Goal: Task Accomplishment & Management: Manage account settings

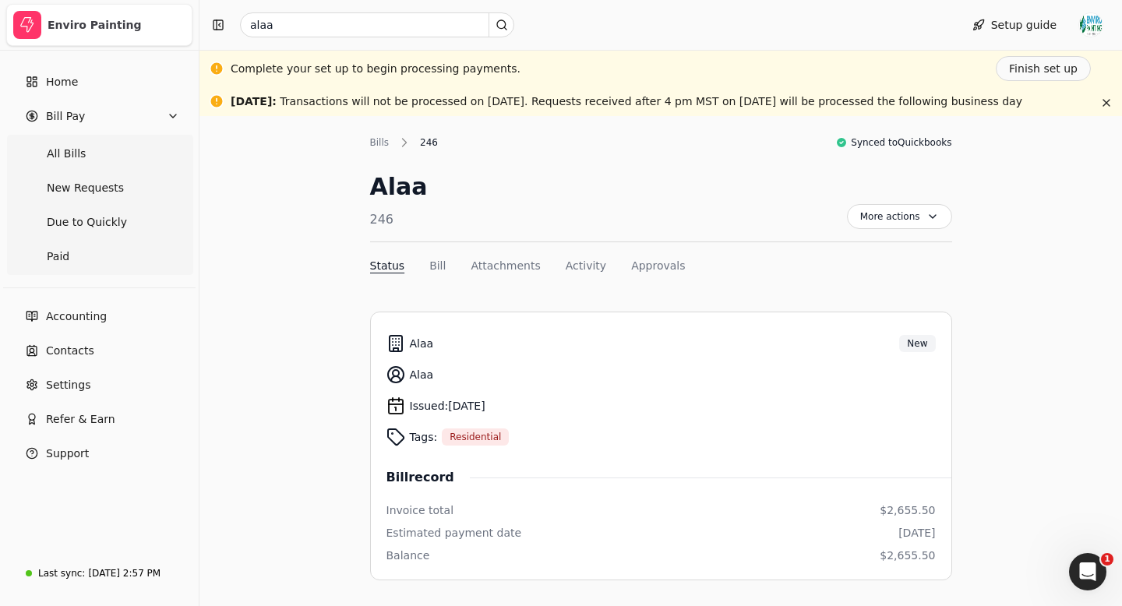
click at [52, 22] on div "Enviro Painting" at bounding box center [117, 25] width 138 height 16
click at [62, 31] on div "Enviro Painting" at bounding box center [117, 25] width 138 height 16
click at [1110, 101] on button "button" at bounding box center [1106, 102] width 19 height 19
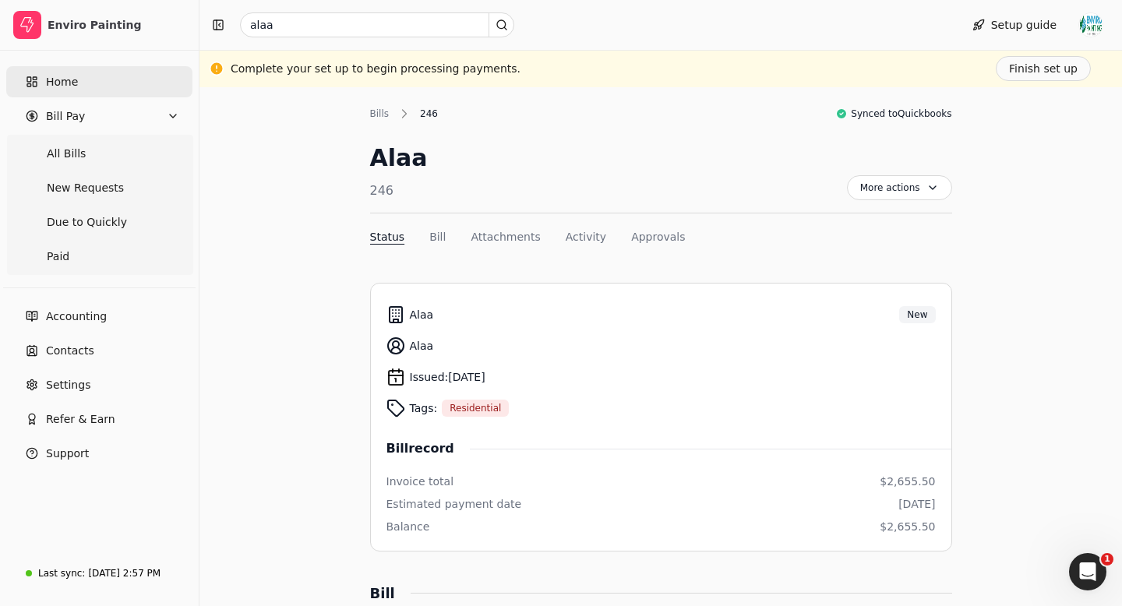
click at [60, 81] on span "Home" at bounding box center [62, 82] width 32 height 16
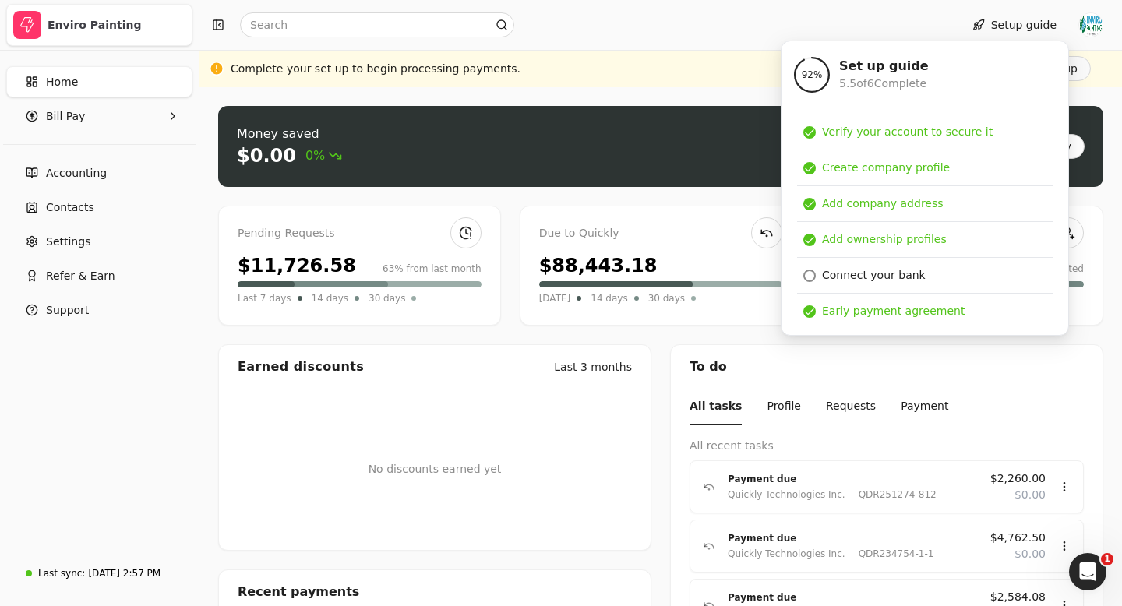
click at [31, 34] on span "button" at bounding box center [27, 25] width 28 height 28
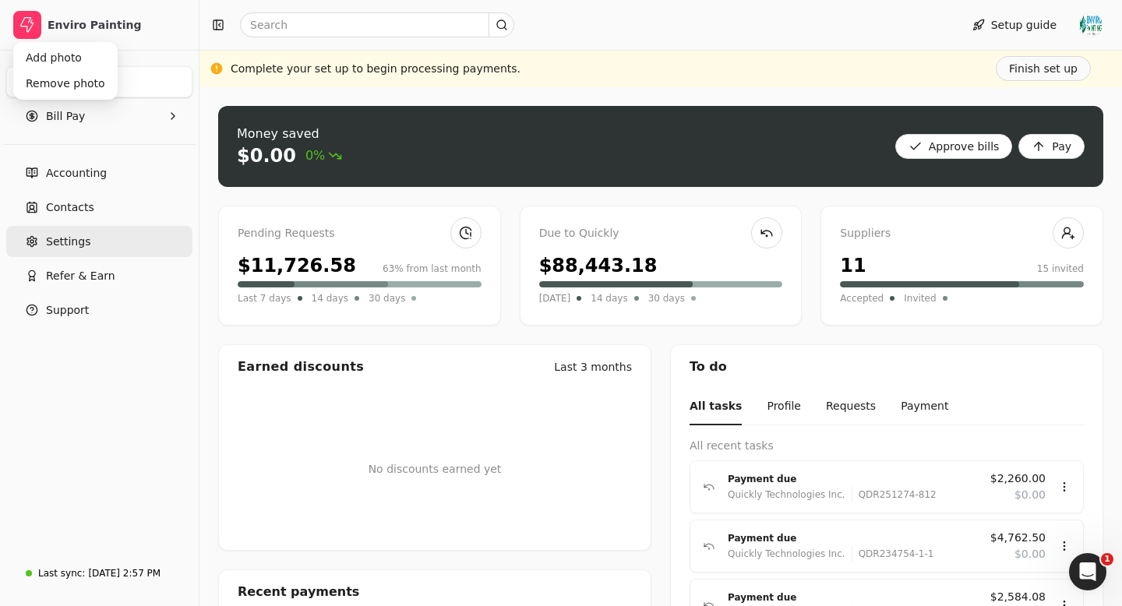
click at [79, 244] on span "Settings" at bounding box center [68, 242] width 44 height 16
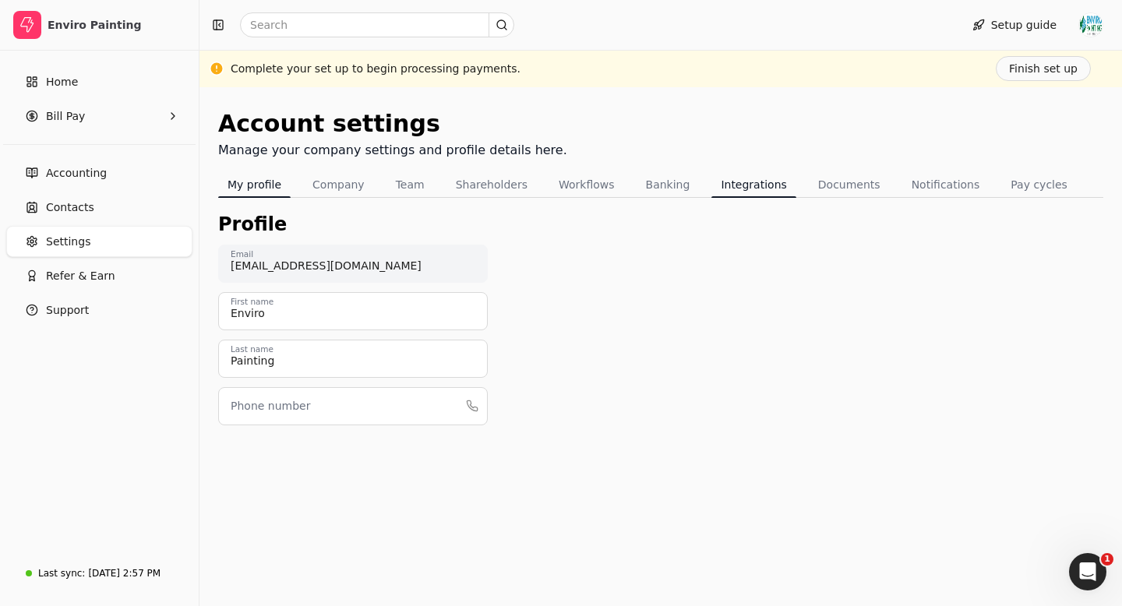
click at [730, 190] on button "Integrations" at bounding box center [753, 184] width 84 height 25
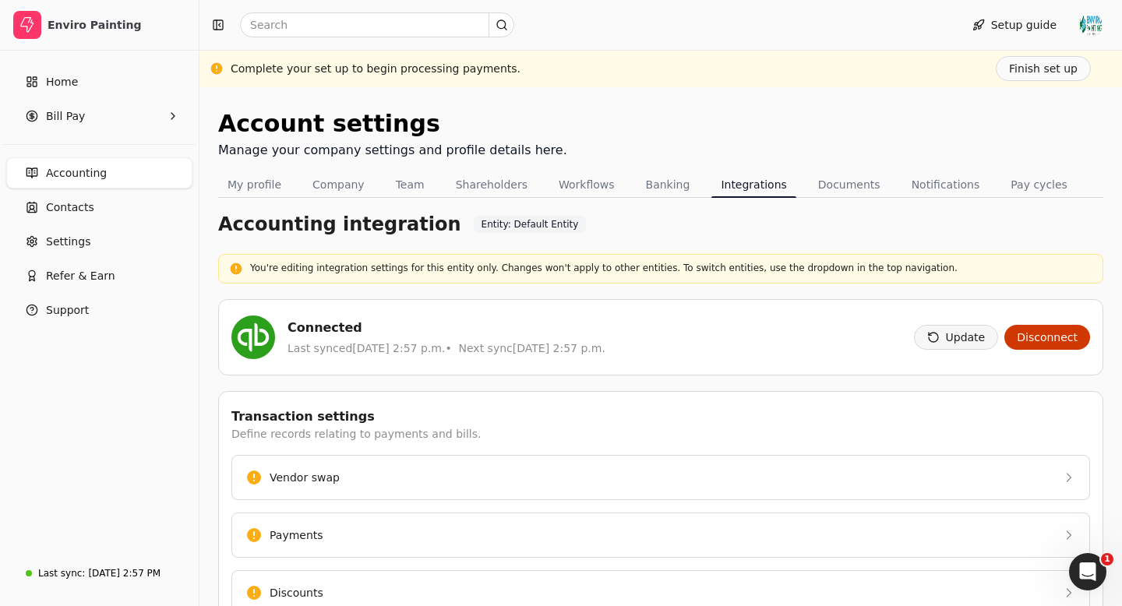
click at [971, 333] on button "Update" at bounding box center [956, 337] width 85 height 25
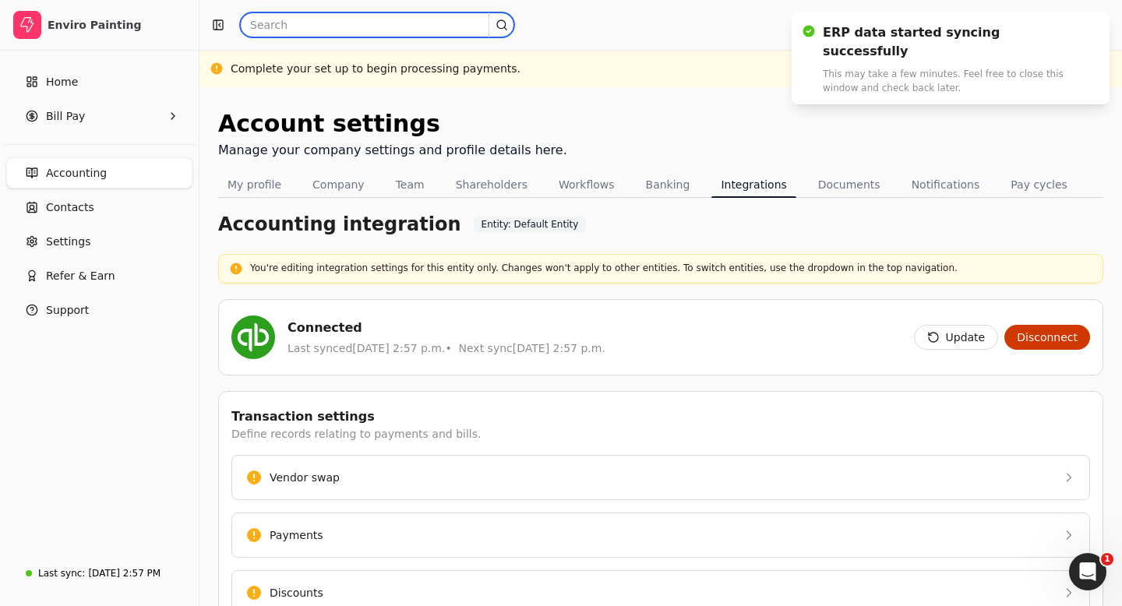
click at [272, 27] on input "text" at bounding box center [377, 24] width 274 height 25
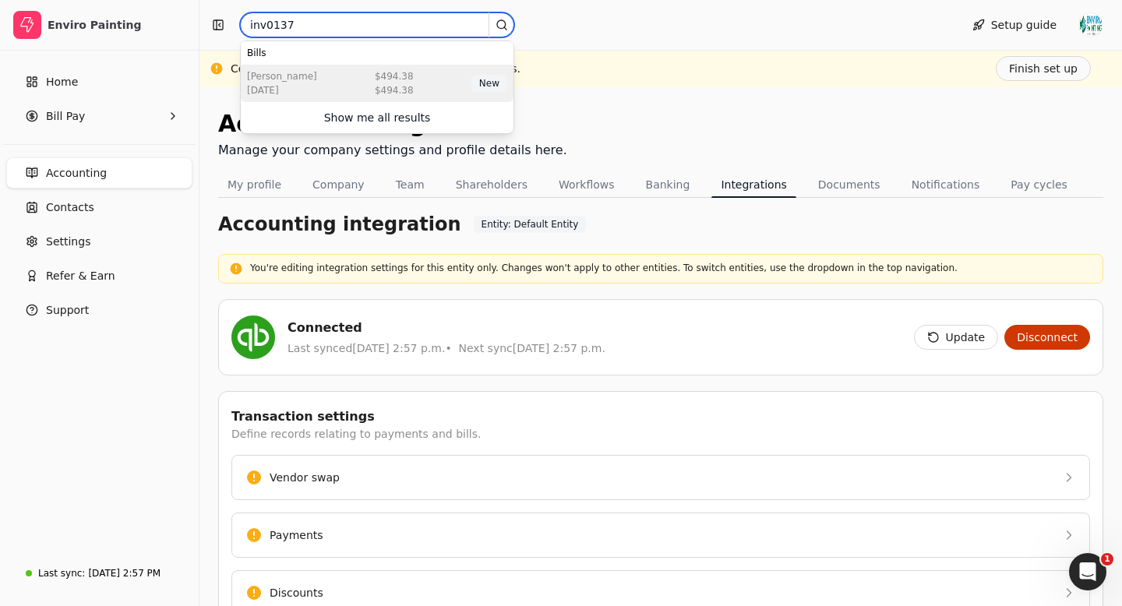
type input "inv0137"
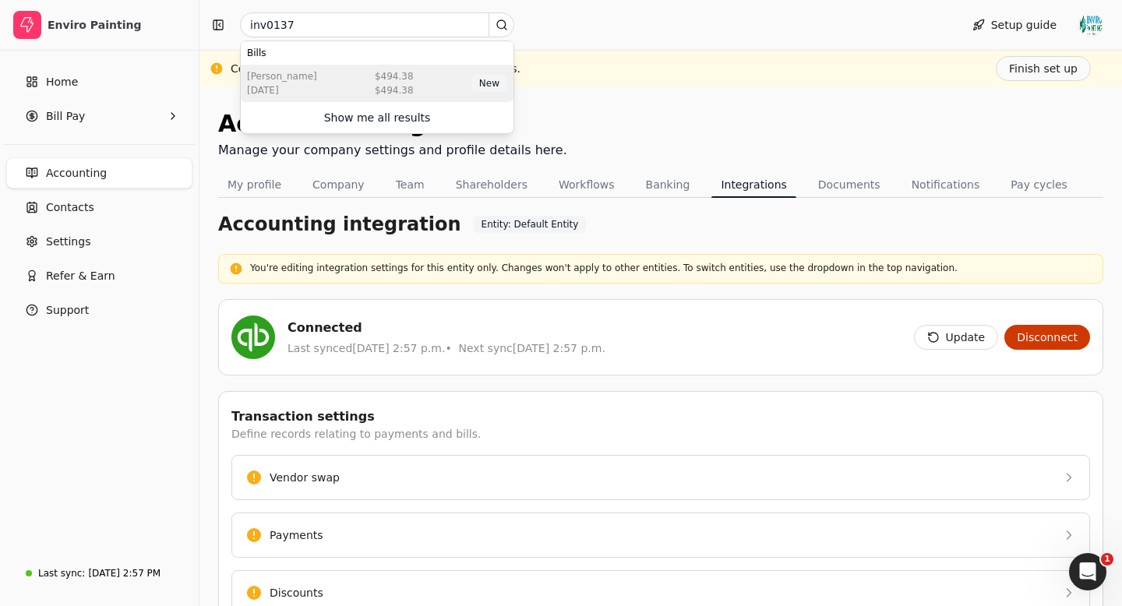
click at [352, 80] on div "Rodelio Espayos Sep 24 2025 $494.38 $494.38 New" at bounding box center [377, 83] width 273 height 37
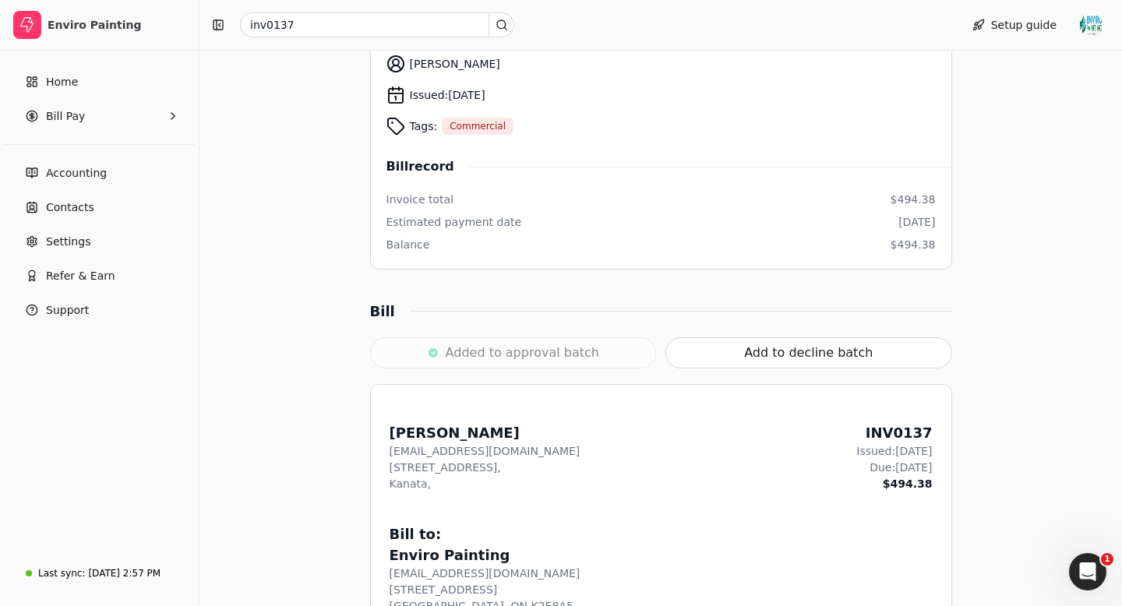
scroll to position [334, 0]
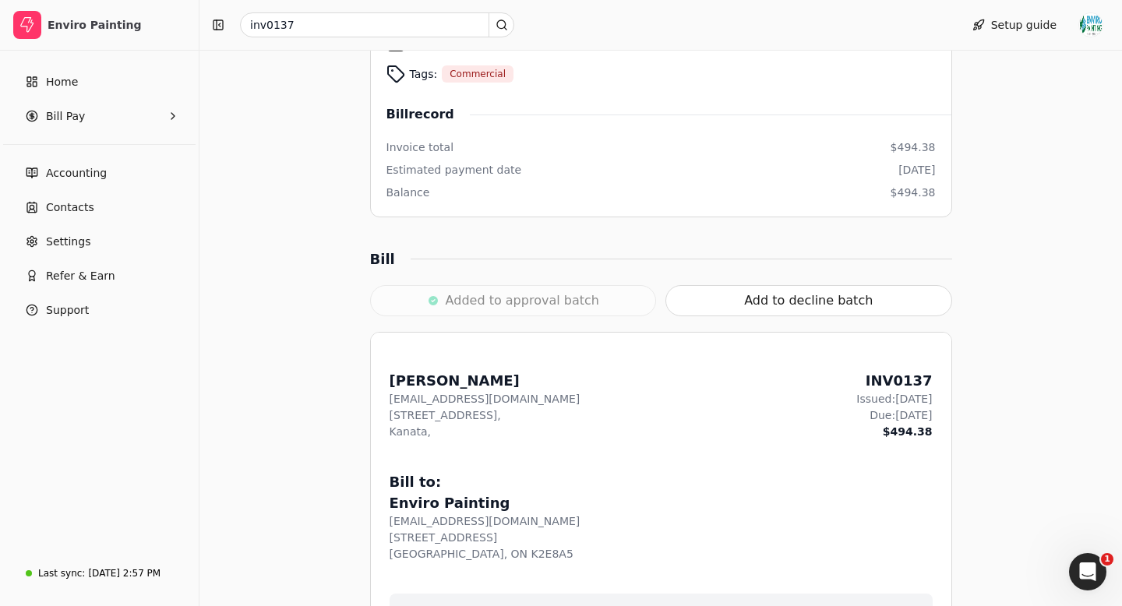
click at [565, 305] on div "Added to approval batch" at bounding box center [513, 300] width 287 height 31
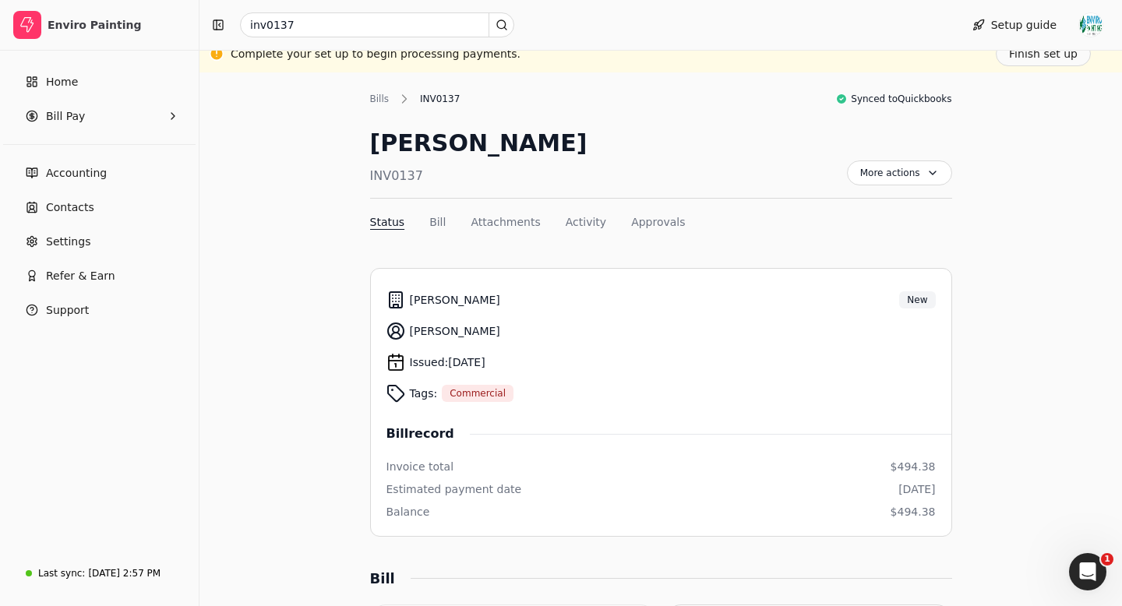
scroll to position [0, 0]
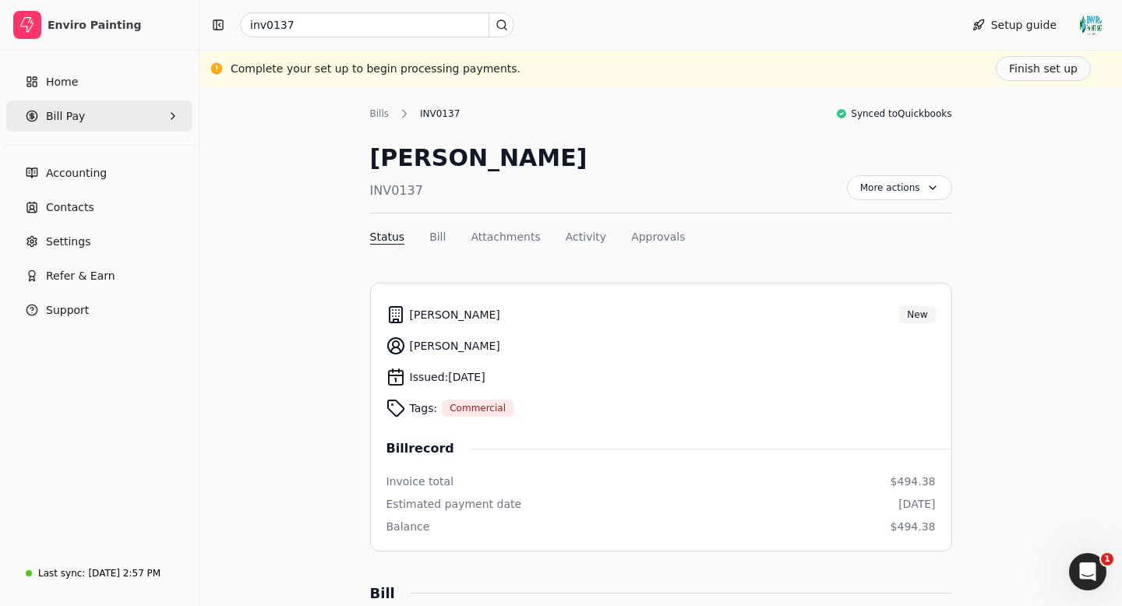
click at [124, 124] on Pay "Bill Pay" at bounding box center [99, 116] width 186 height 31
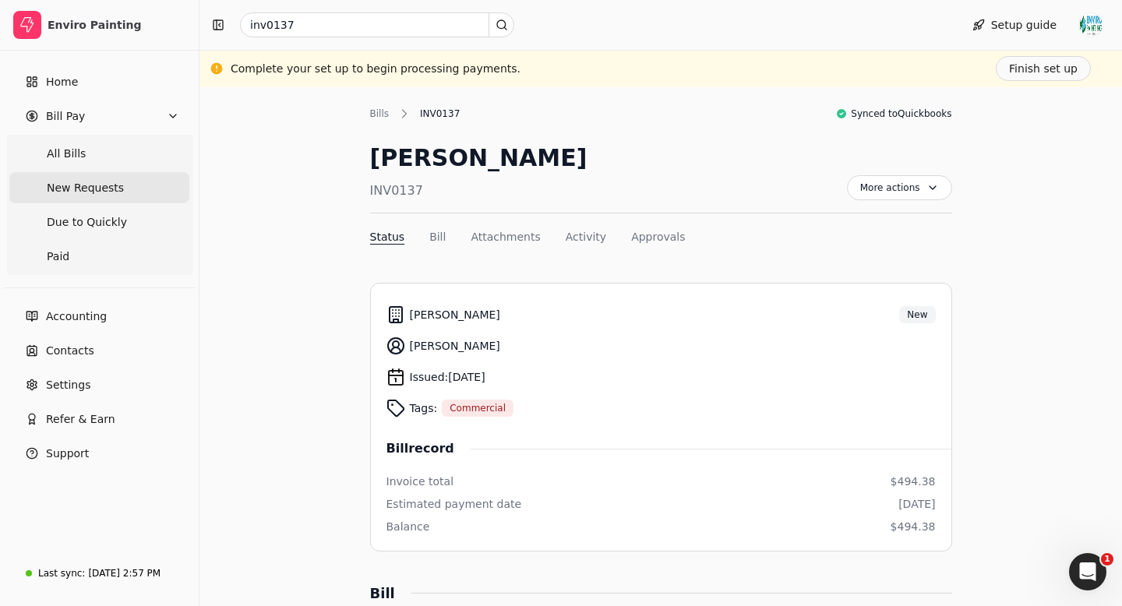
click at [131, 184] on Requests "New Requests" at bounding box center [99, 187] width 180 height 31
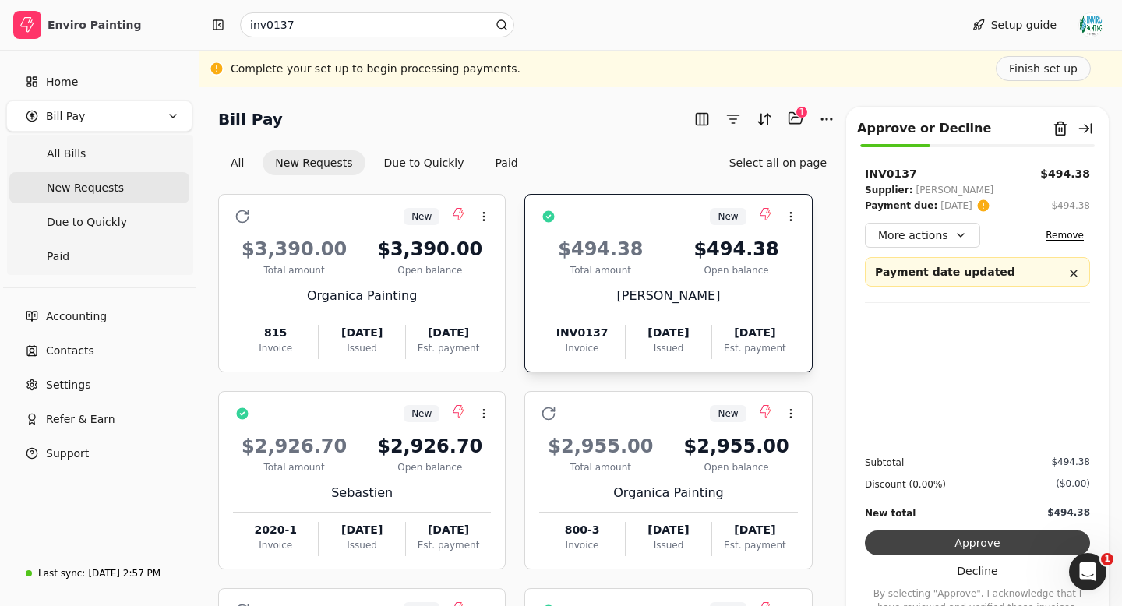
click at [972, 547] on button "Approve" at bounding box center [977, 543] width 225 height 25
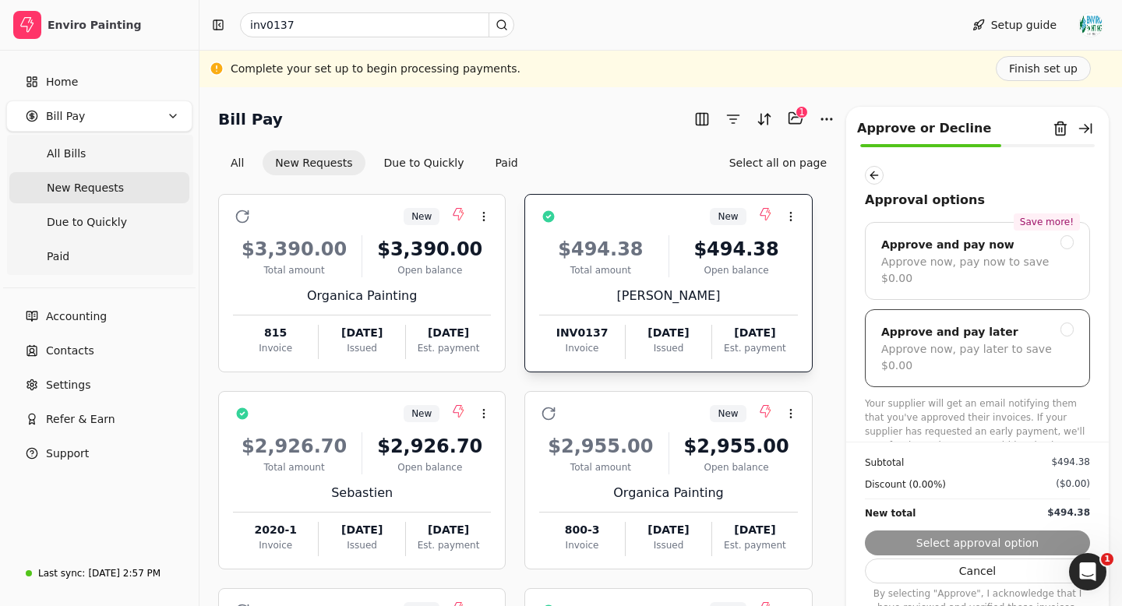
click at [1065, 323] on div at bounding box center [1067, 330] width 14 height 14
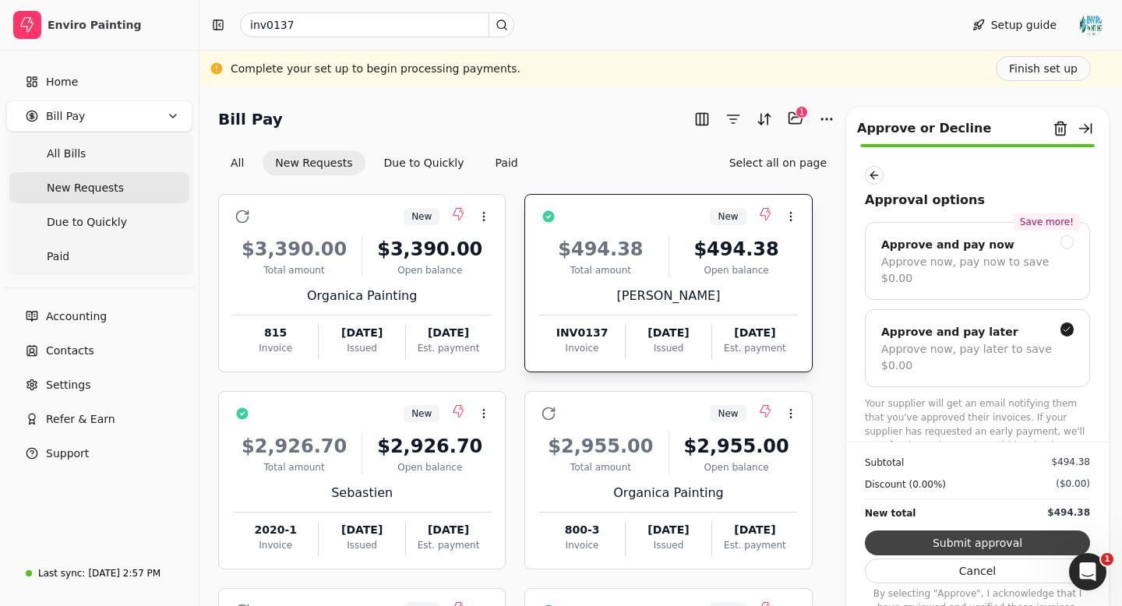
click at [972, 544] on button "Submit approval" at bounding box center [977, 543] width 225 height 25
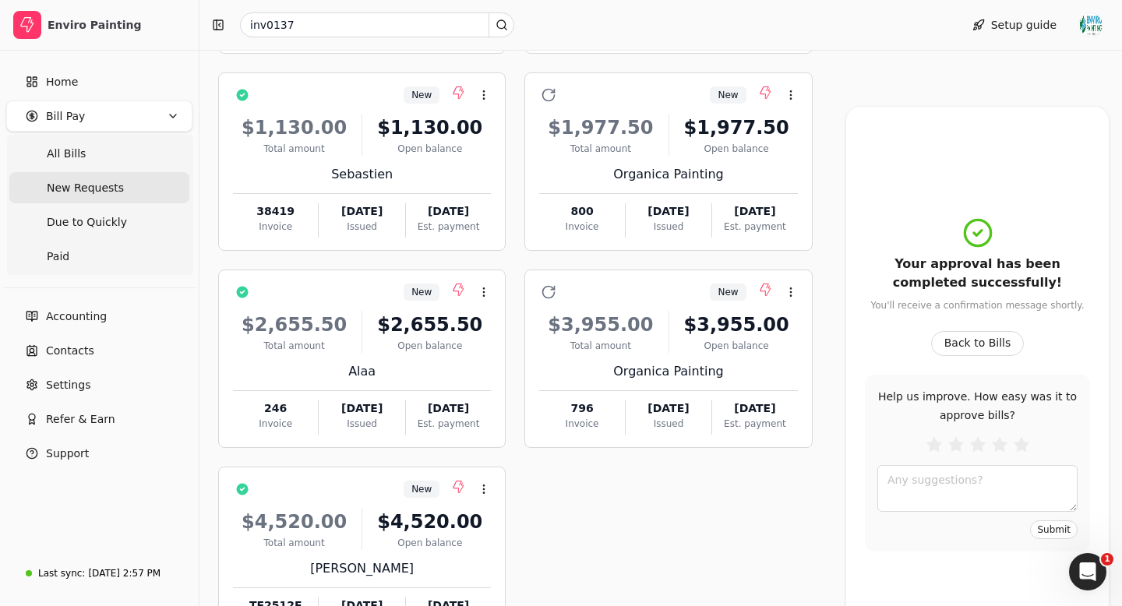
scroll to position [517, 0]
click at [404, 355] on div "$2,655.50 Total amount $2,655.50 Open balance Alaa 246 Invoice Aug 29 '25 Issue…" at bounding box center [362, 367] width 258 height 133
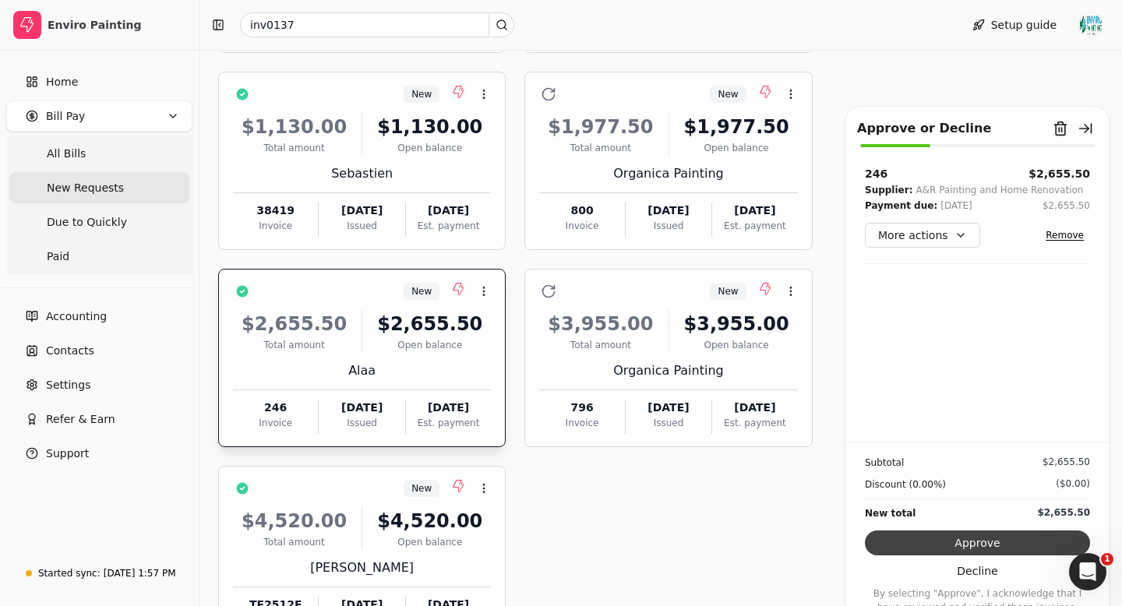
click at [1005, 552] on button "Approve" at bounding box center [977, 543] width 225 height 25
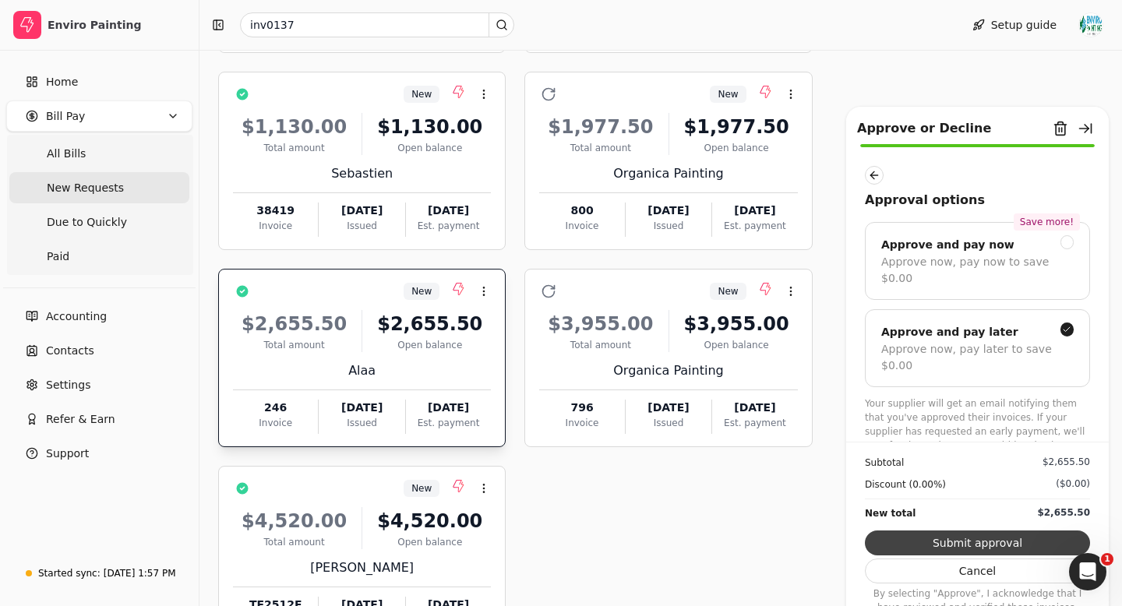
click at [993, 539] on button "Submit approval" at bounding box center [977, 543] width 225 height 25
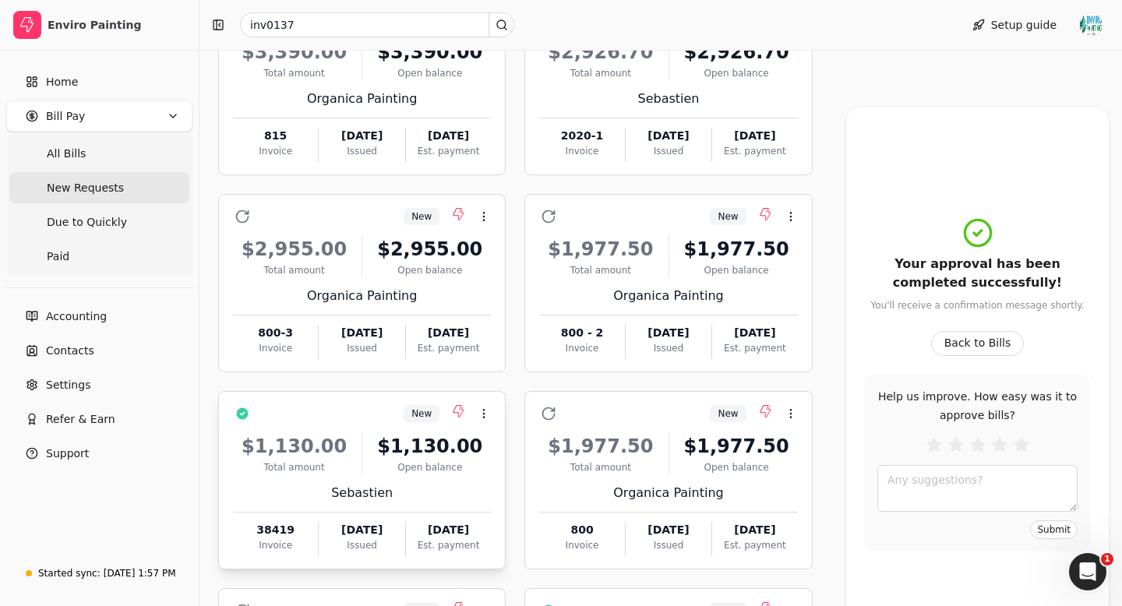
scroll to position [305, 0]
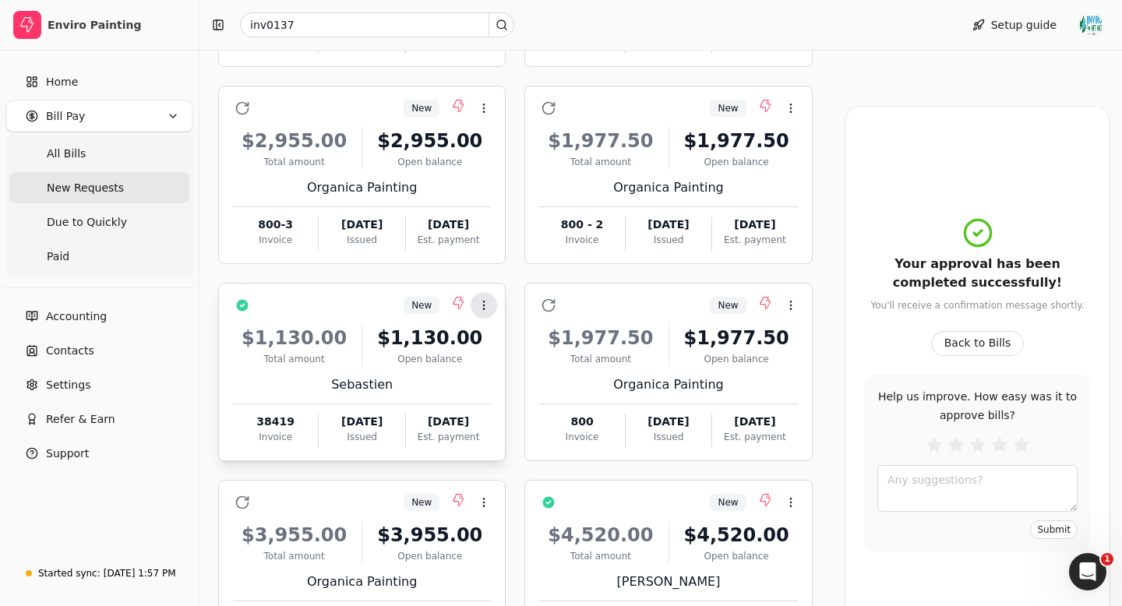
click at [485, 302] on circle at bounding box center [484, 302] width 1 height 1
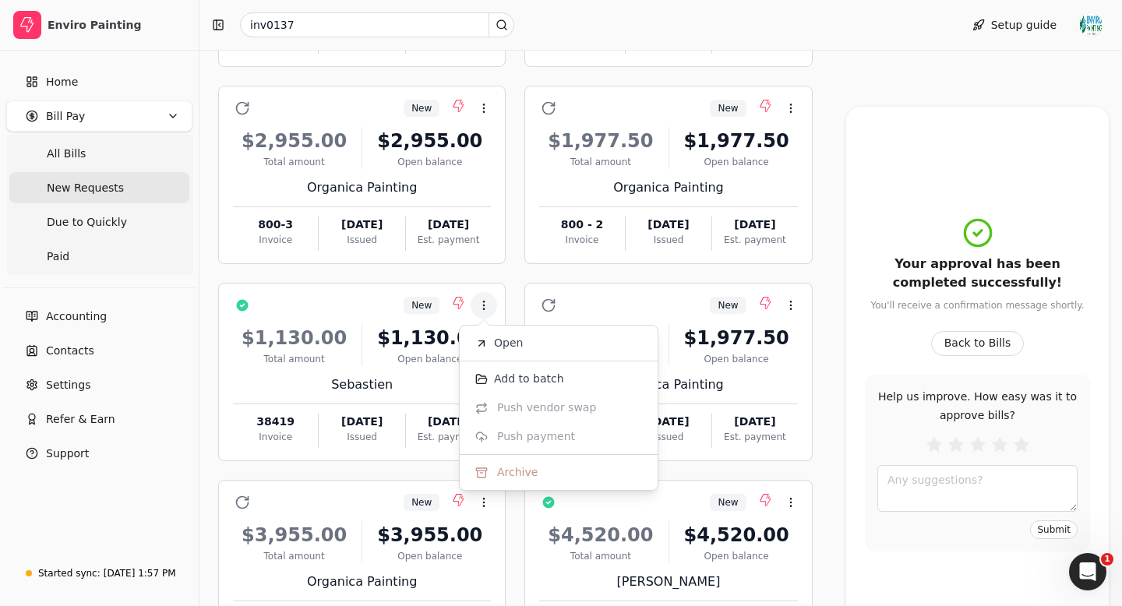
click at [877, 83] on div at bounding box center [971, 264] width 264 height 926
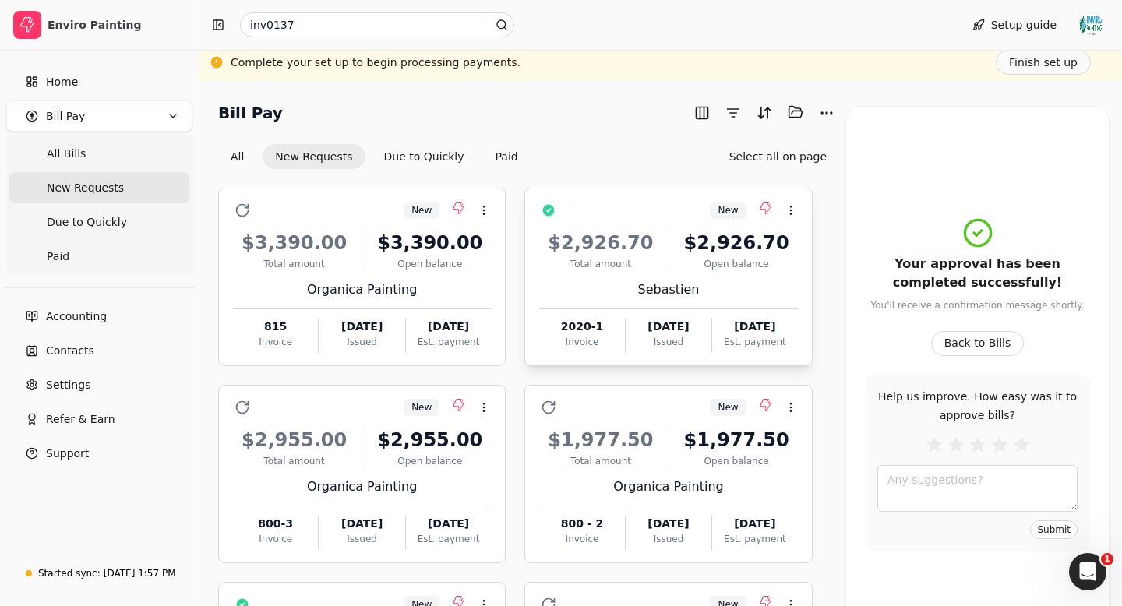
scroll to position [0, 0]
